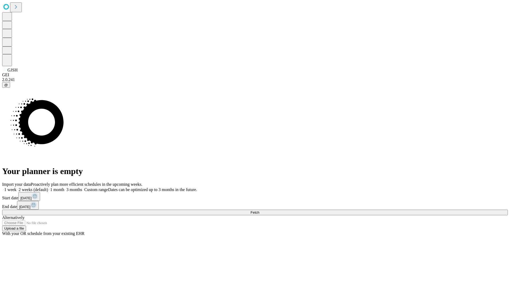
click at [259, 210] on span "Fetch" at bounding box center [254, 212] width 9 height 4
